Goal: Information Seeking & Learning: Learn about a topic

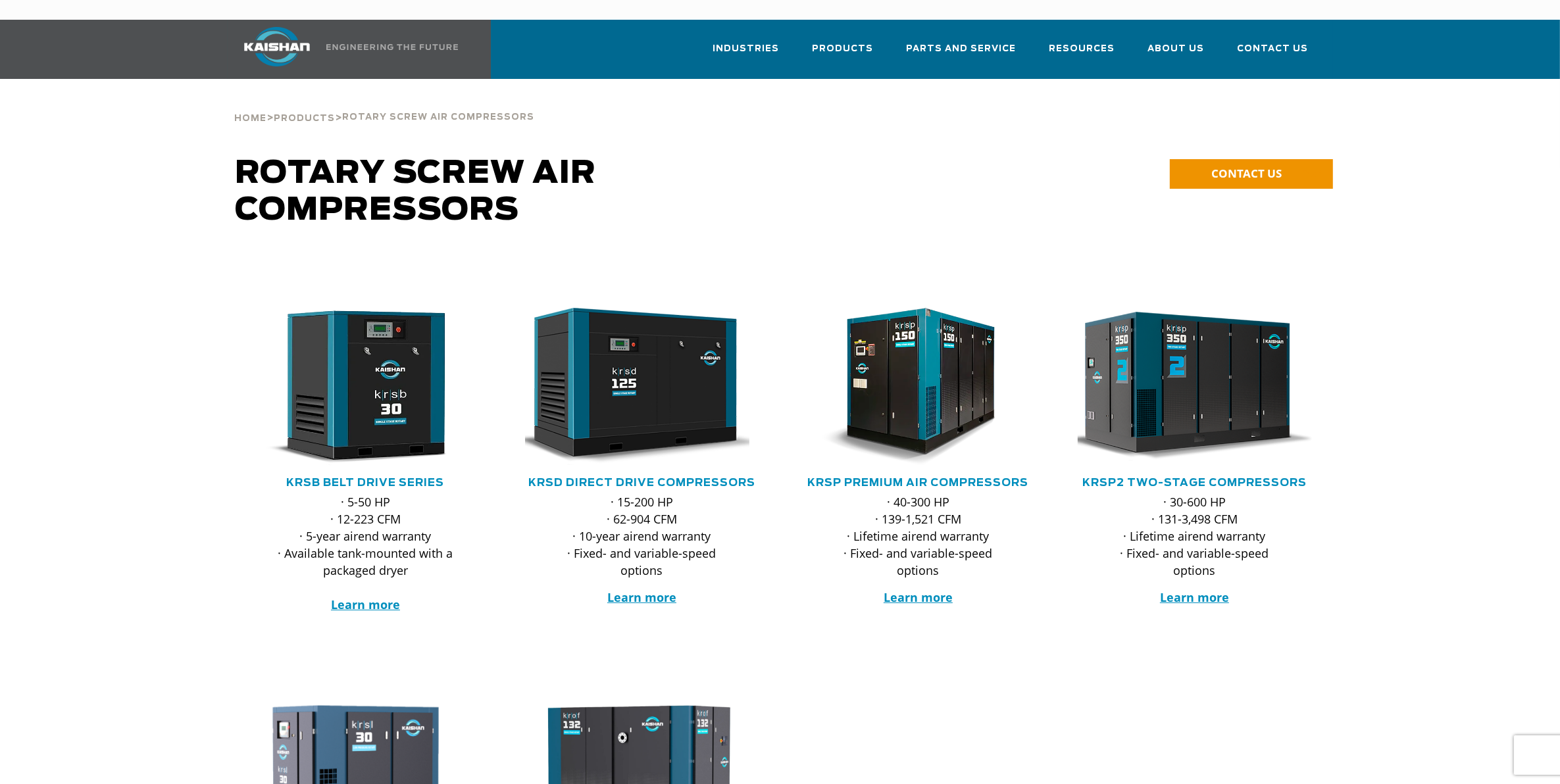
click at [1208, 375] on img at bounding box center [1184, 386] width 258 height 173
click at [1192, 370] on img at bounding box center [1184, 386] width 258 height 173
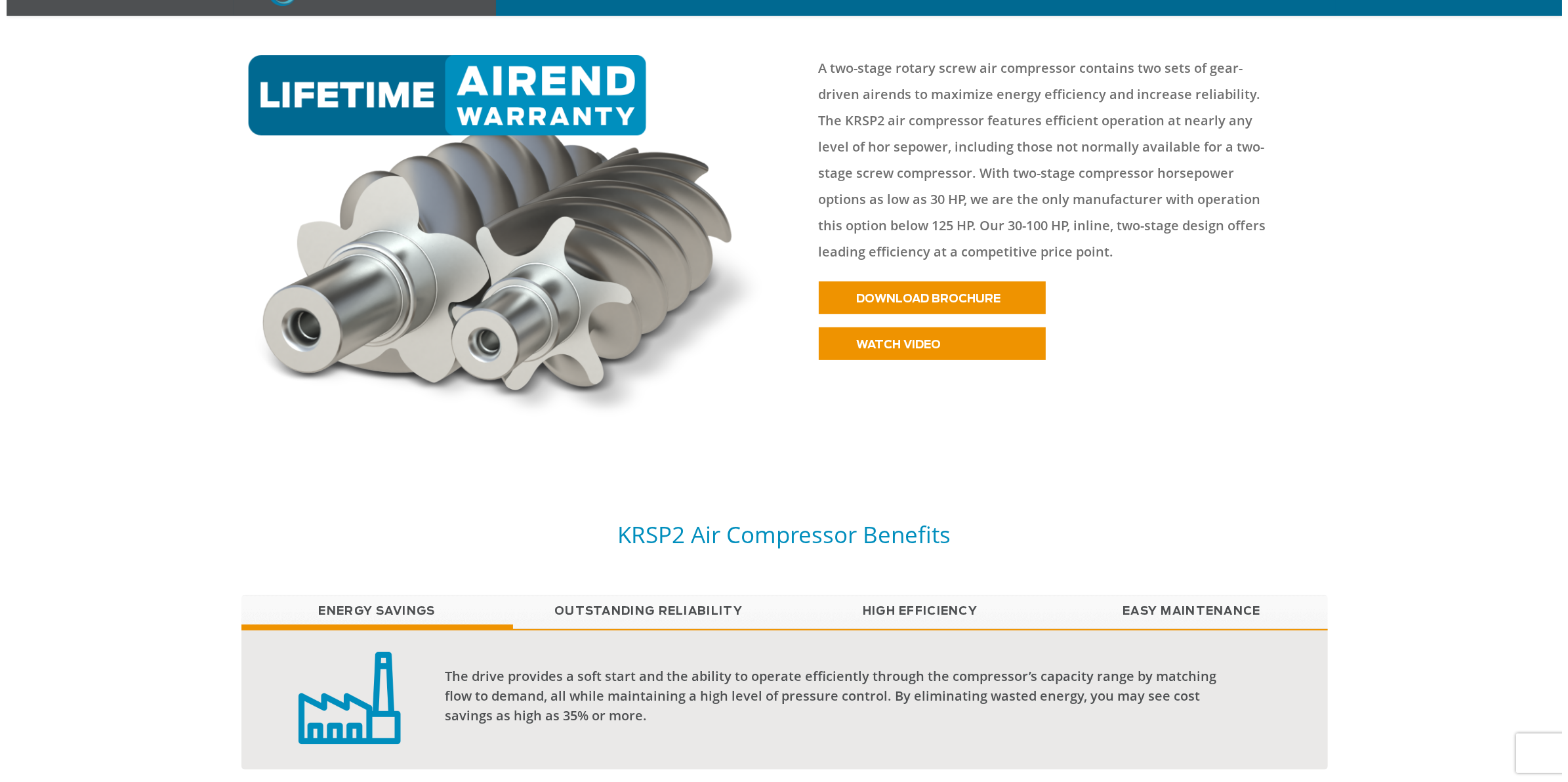
scroll to position [656, 0]
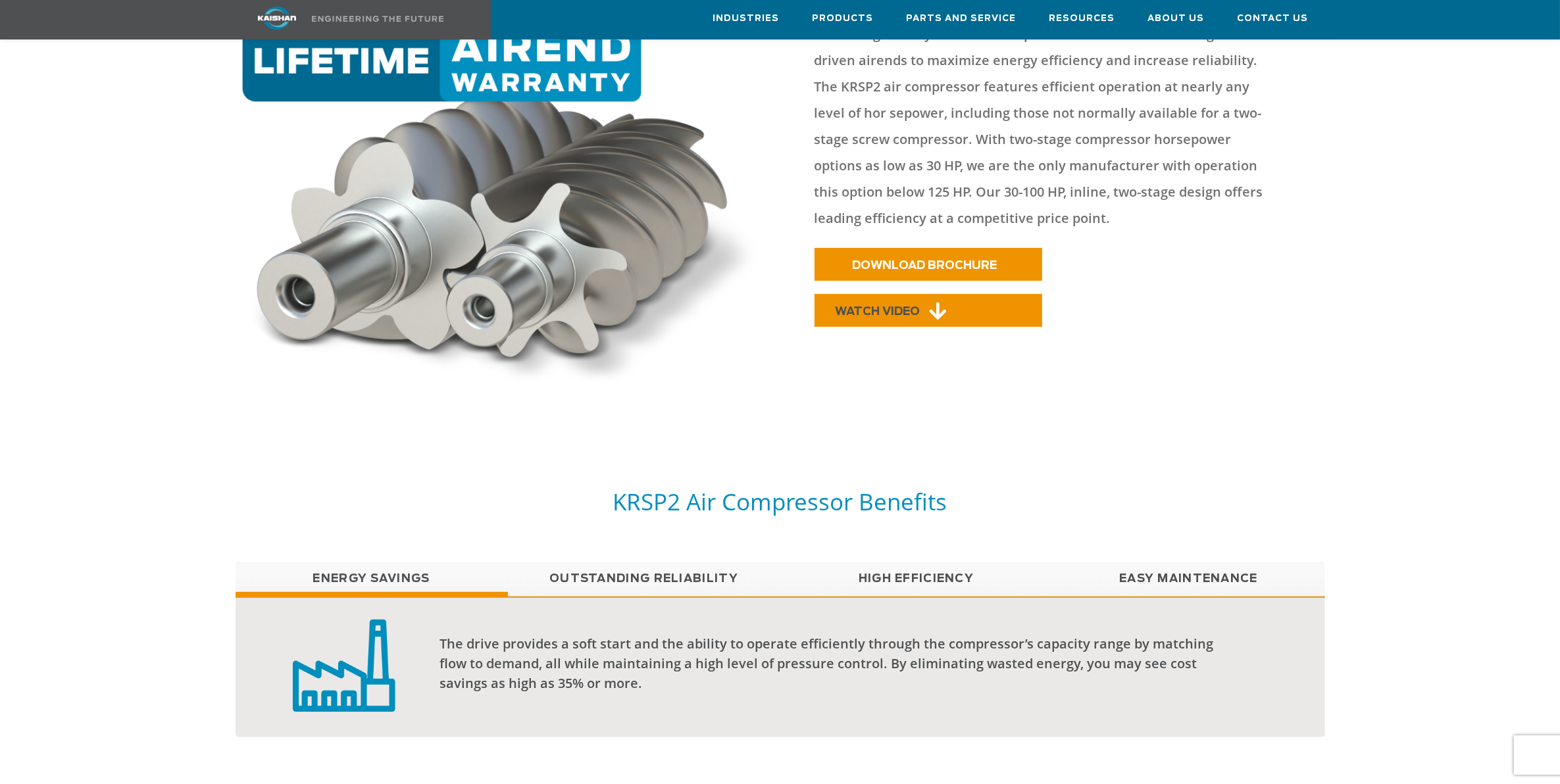
click at [998, 294] on link "WATCH VIDEO" at bounding box center [928, 311] width 228 height 33
